Goal: Task Accomplishment & Management: Manage account settings

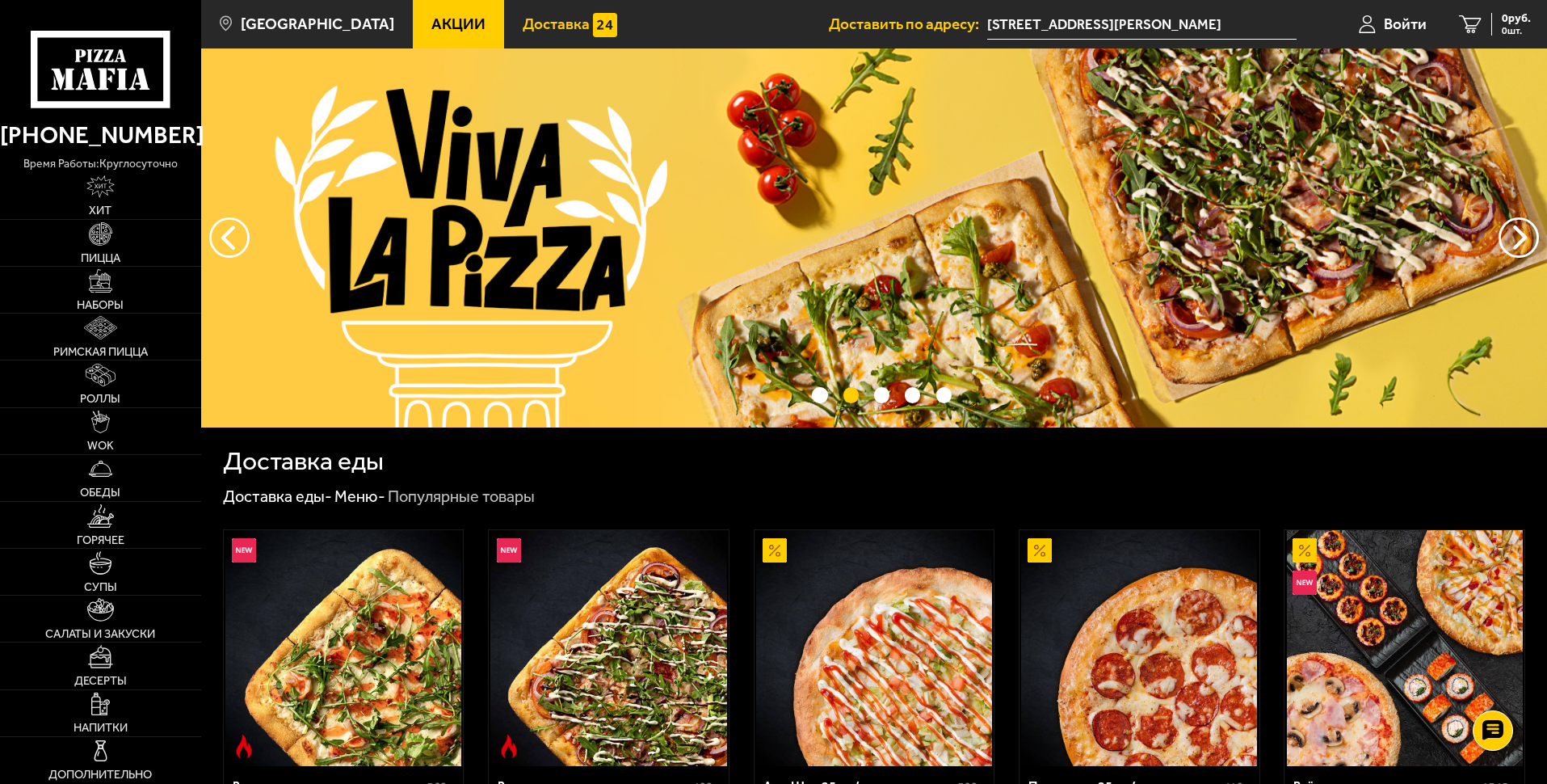
click at [554, 23] on span "Доставка" at bounding box center [556, 24] width 67 height 15
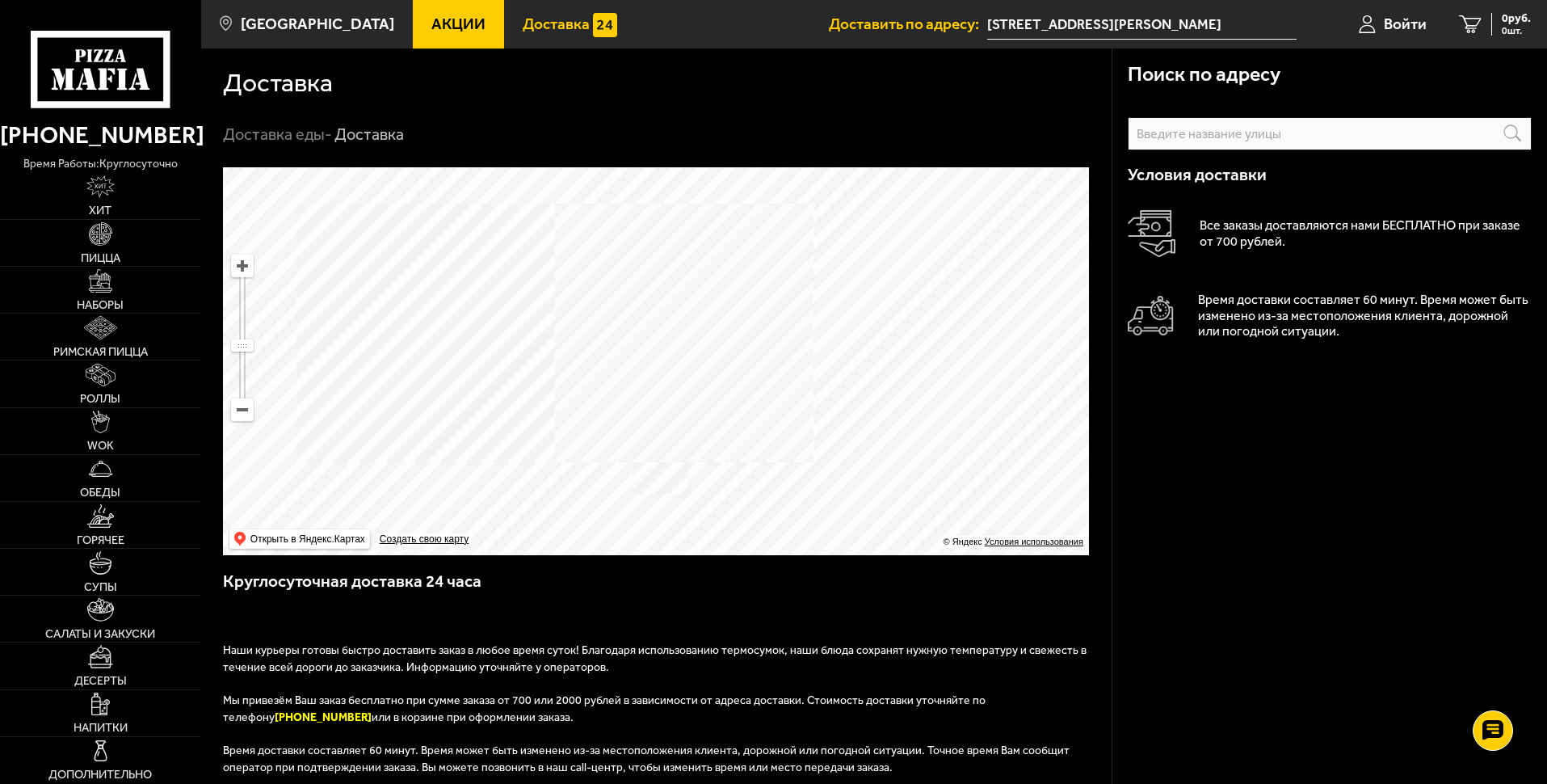
click at [556, 669] on span "Наши курьеры готовы быстро доставить заказ в любое время суток! Благодаря испол…" at bounding box center [655, 659] width 864 height 31
click at [1270, 224] on p "Все заказы доставляются нами БЕСПЛАТНО при заказе от 700 рублей." at bounding box center [1366, 233] width 332 height 33
click at [1269, 225] on p "Все заказы доставляются нами БЕСПЛАТНО при заказе от 700 рублей." at bounding box center [1366, 233] width 332 height 33
click at [1270, 305] on p "Время доставки составляет 60 минут. Время может быть изменено из-за местоположе…" at bounding box center [1365, 316] width 334 height 49
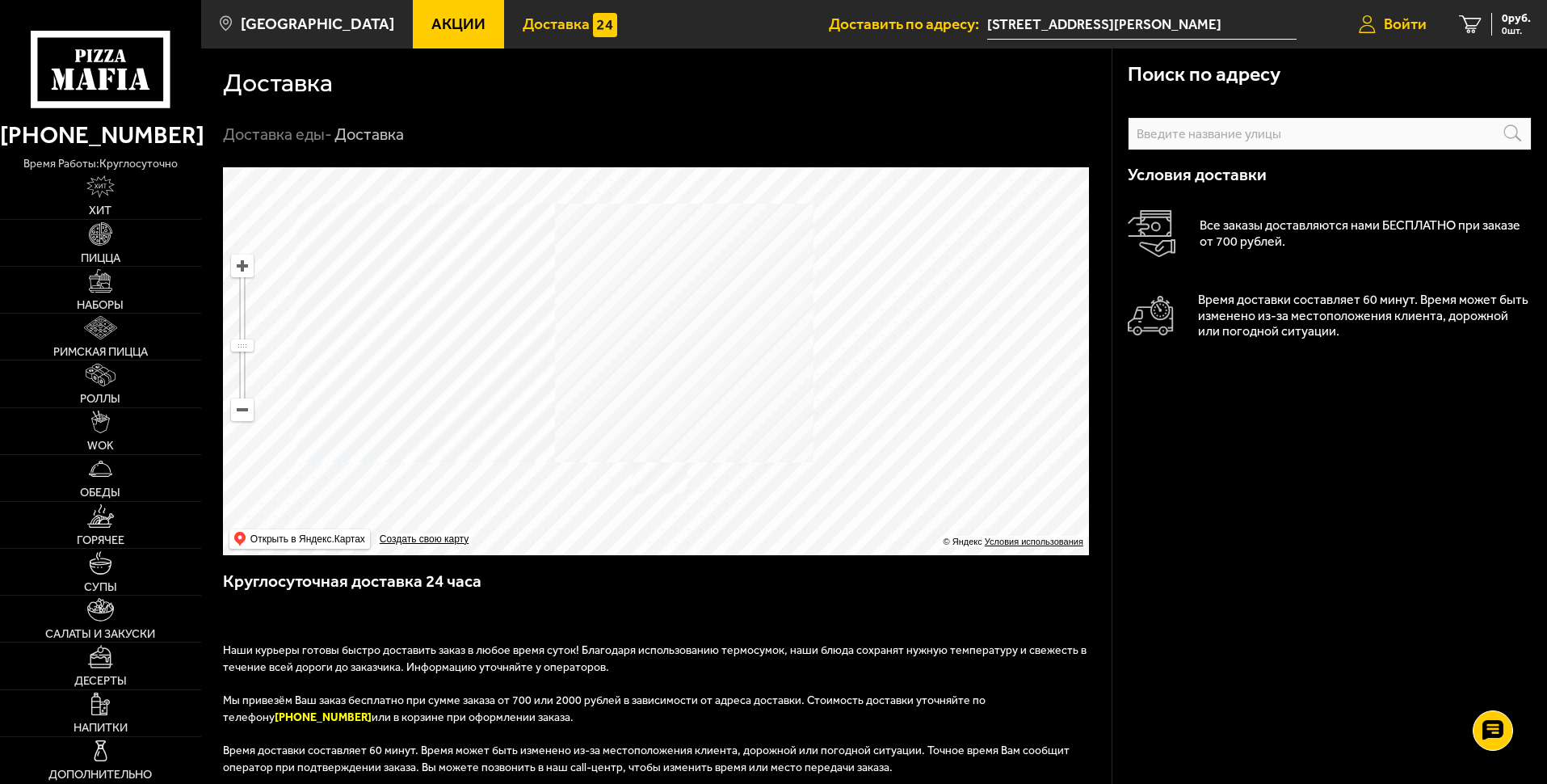
click at [1411, 29] on span "Войти" at bounding box center [1405, 24] width 43 height 15
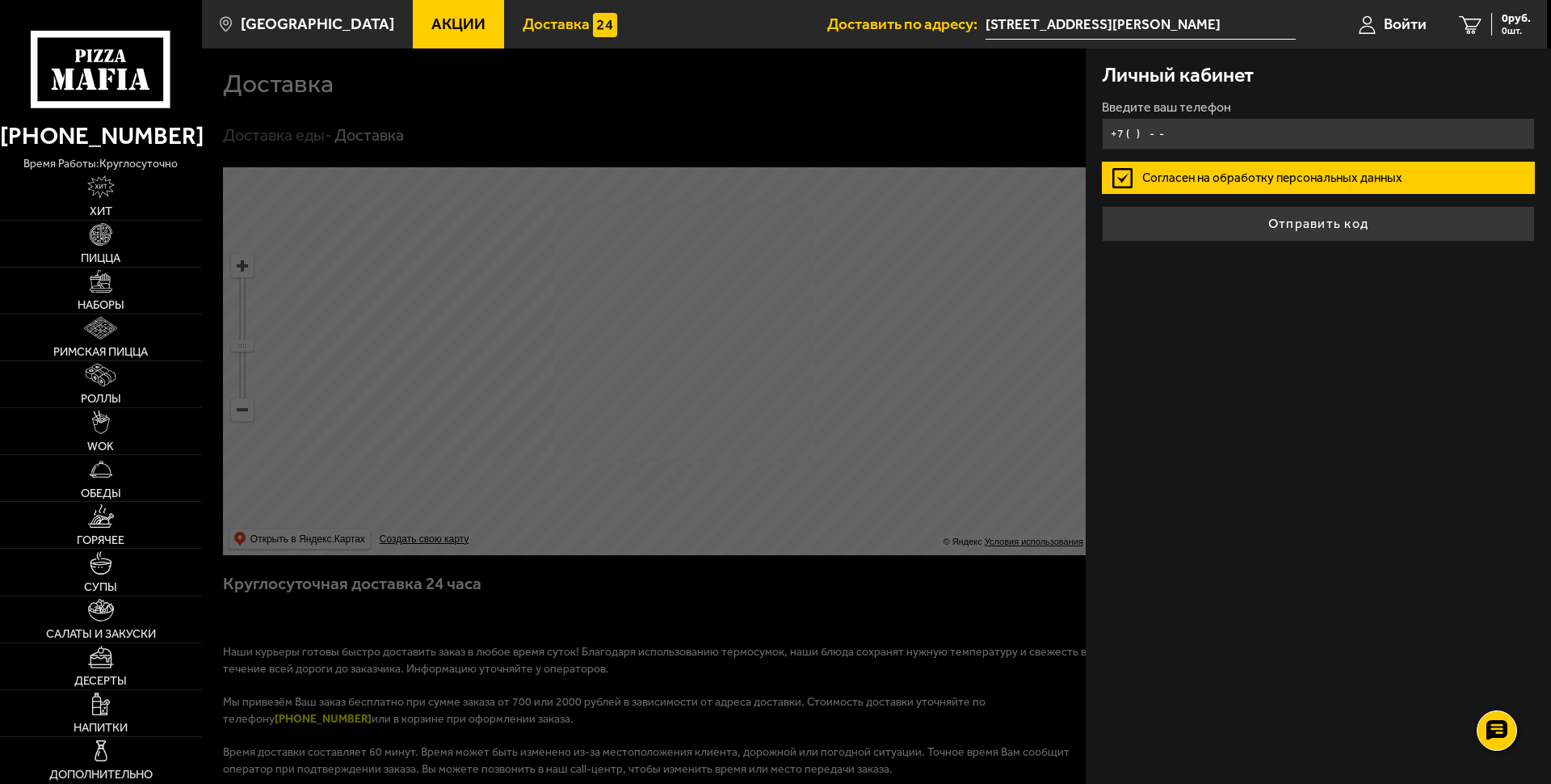
click at [1156, 131] on input "+7 ( ) - -" at bounding box center [1319, 133] width 433 height 32
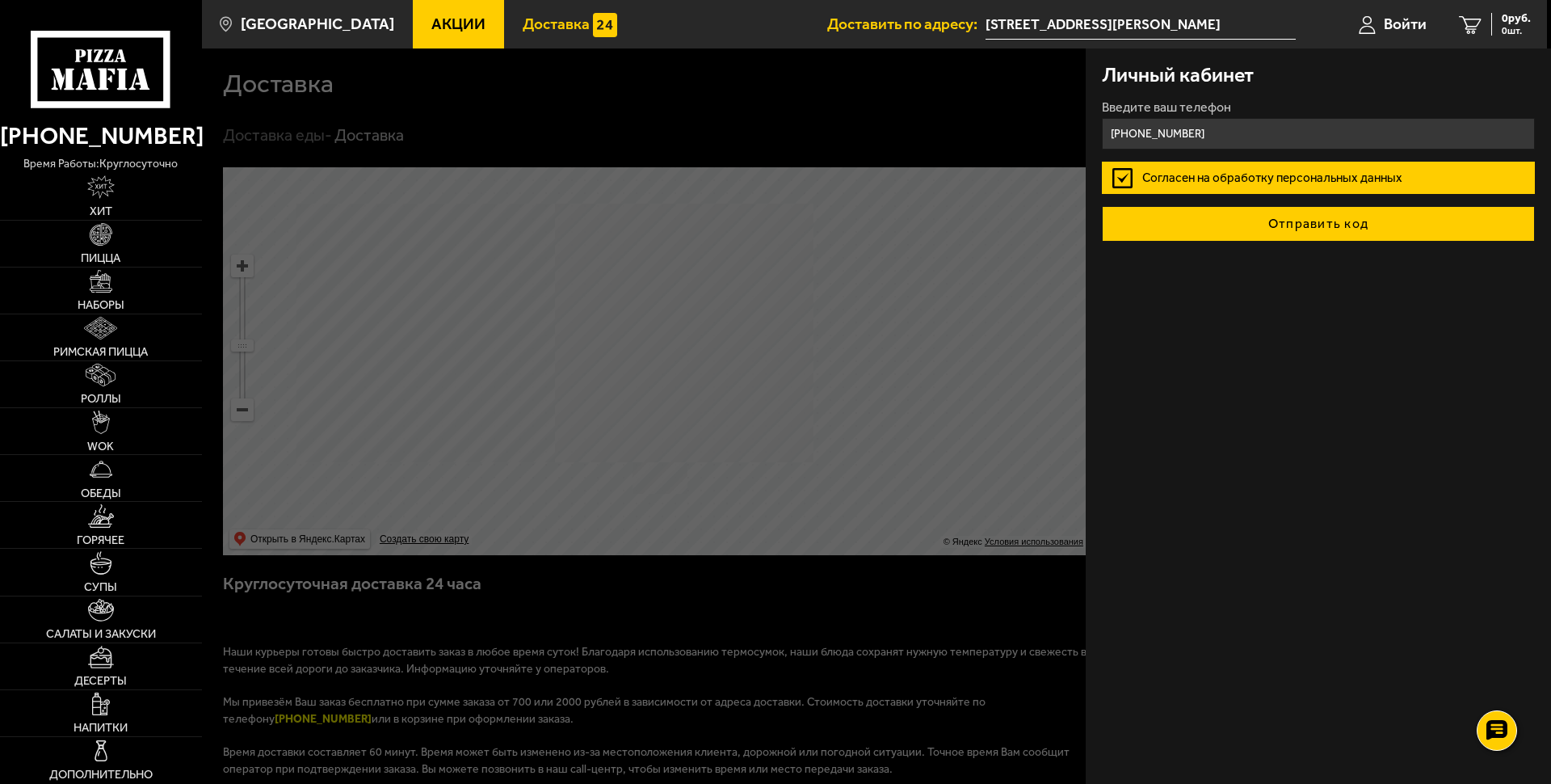
type input "[PHONE_NUMBER]"
click at [1320, 232] on button "Отправить код" at bounding box center [1319, 223] width 433 height 35
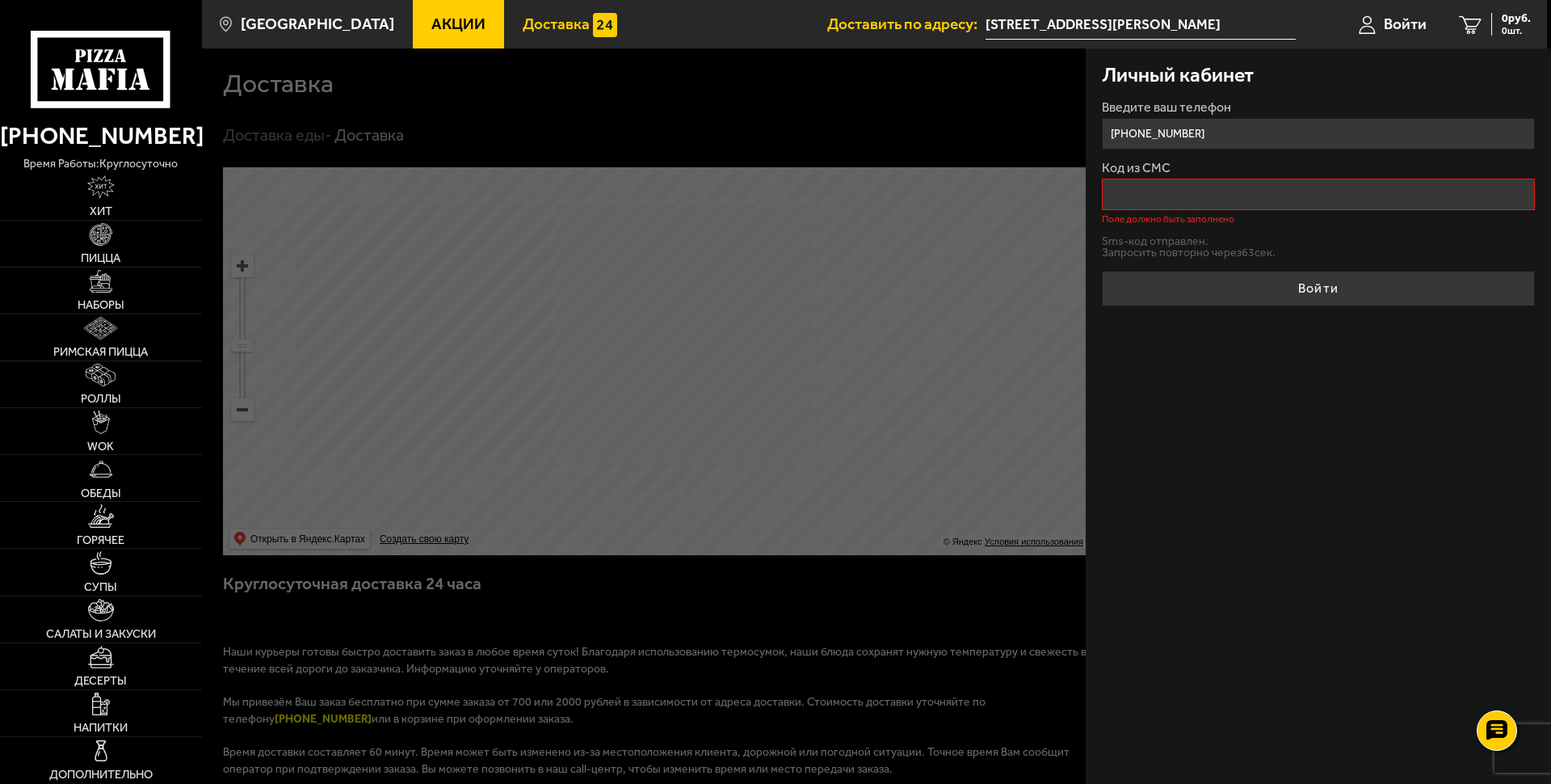
click at [1327, 463] on div "Личный кабинет Введите ваш телефон [PHONE_NUMBER] Код из СМС Поле должно быть з…" at bounding box center [1319, 416] width 465 height 735
click at [1183, 190] on input "Код из СМС" at bounding box center [1319, 194] width 433 height 32
